Goal: Transaction & Acquisition: Purchase product/service

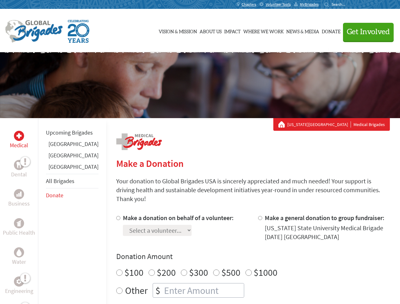
click at [350, 4] on div "Search for:" at bounding box center [336, 4] width 25 height 5
click at [366, 32] on span "Get Involved" at bounding box center [368, 32] width 43 height 8
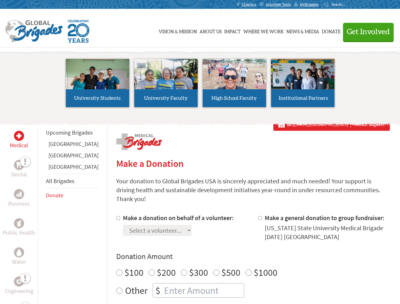
click at [200, 85] on li "High School Faculty" at bounding box center [234, 83] width 68 height 58
click at [42, 211] on div "Upcoming Brigades [GEOGRAPHIC_DATA] [GEOGRAPHIC_DATA] [GEOGRAPHIC_DATA] All Bri…" at bounding box center [72, 270] width 68 height 304
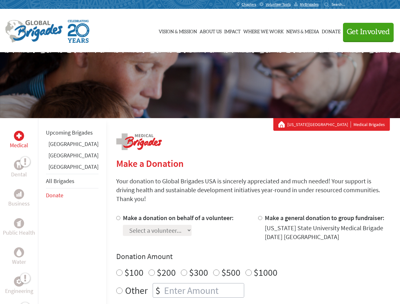
click at [242, 254] on div "Donation Amount $100 $200 $300 $500 $1000 Other $" at bounding box center [253, 275] width 274 height 46
click at [116, 216] on input "Make a donation on behalf of a volunteer:" at bounding box center [118, 218] width 4 height 4
radio input "true"
click at [258, 216] on input "Make a general donation to group fundraiser:" at bounding box center [260, 218] width 4 height 4
radio input "true"
